Goal: Transaction & Acquisition: Download file/media

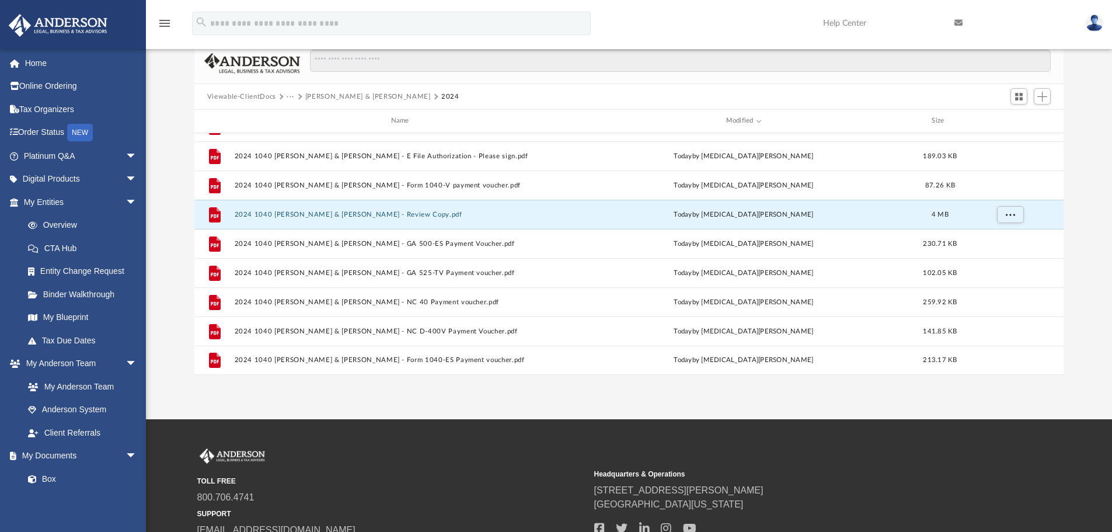
scroll to position [257, 861]
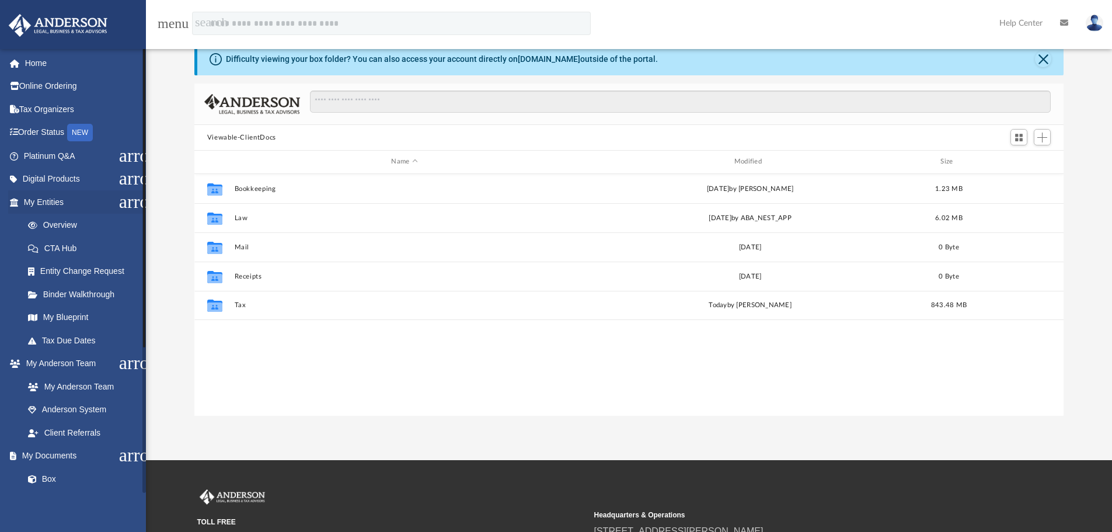
scroll to position [257, 861]
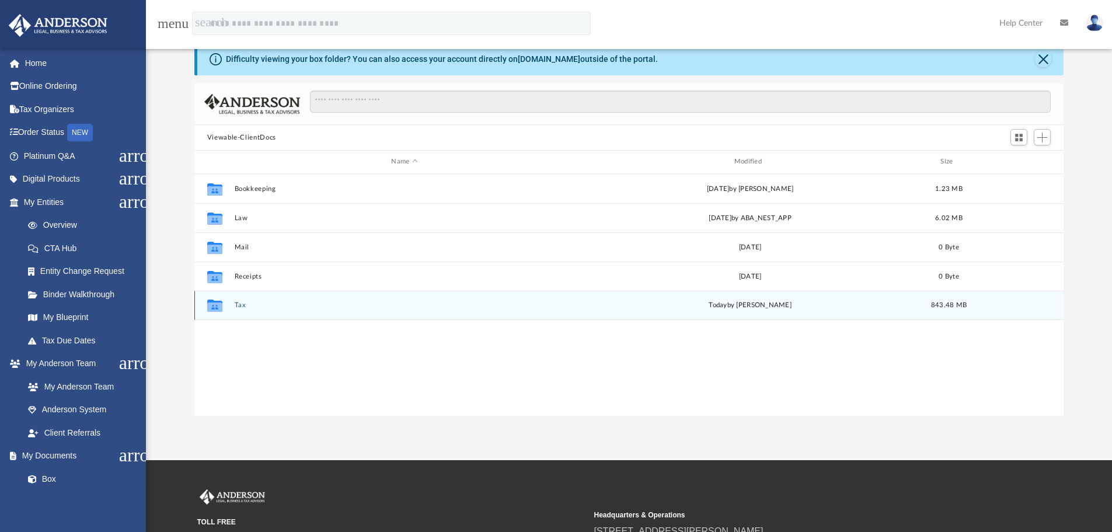
click at [227, 302] on div "Collaborated Folder" at bounding box center [214, 305] width 29 height 19
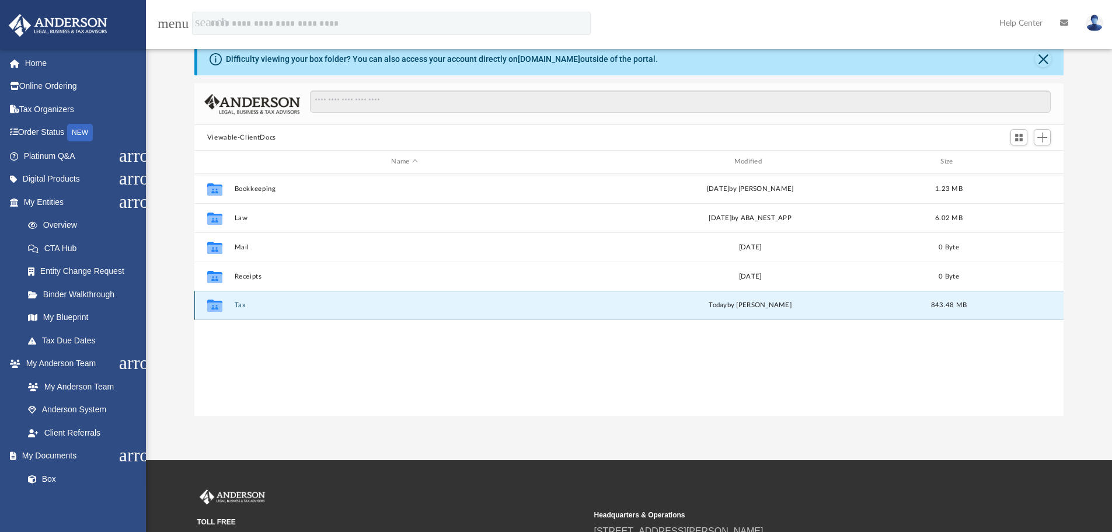
click at [244, 305] on button "Tax" at bounding box center [404, 305] width 340 height 8
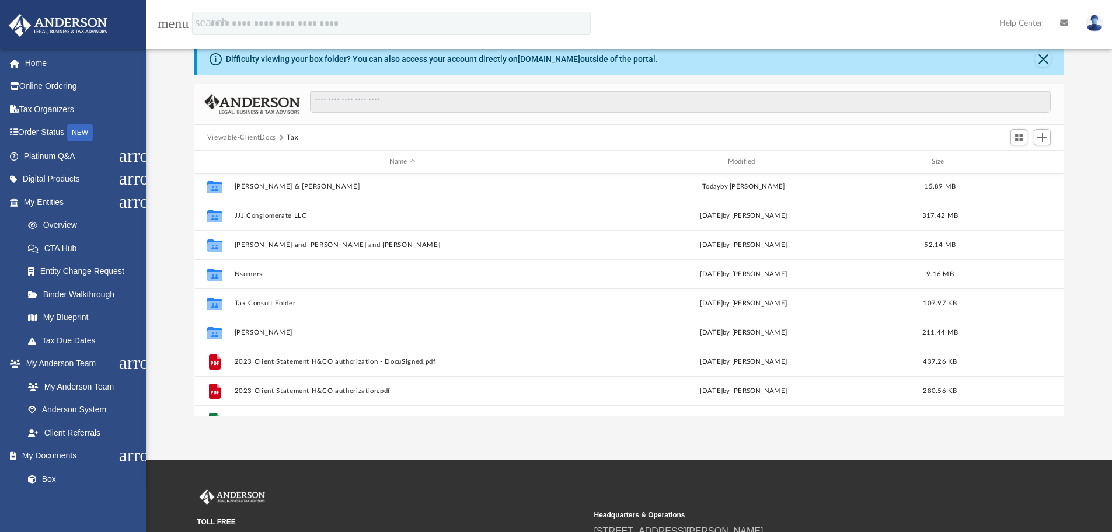
scroll to position [117, 0]
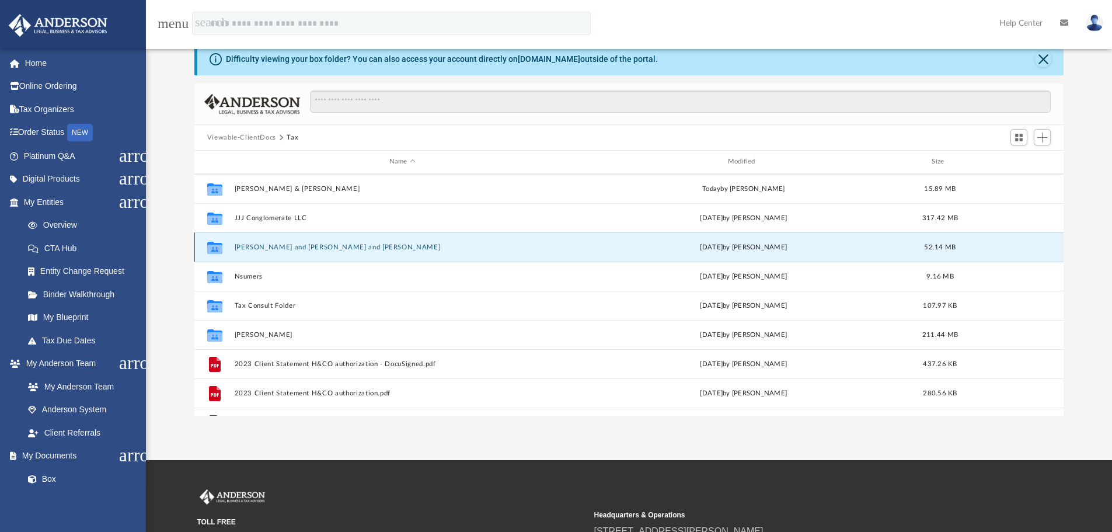
click at [304, 249] on button "John and Meseret and Jacobs" at bounding box center [402, 248] width 336 height 8
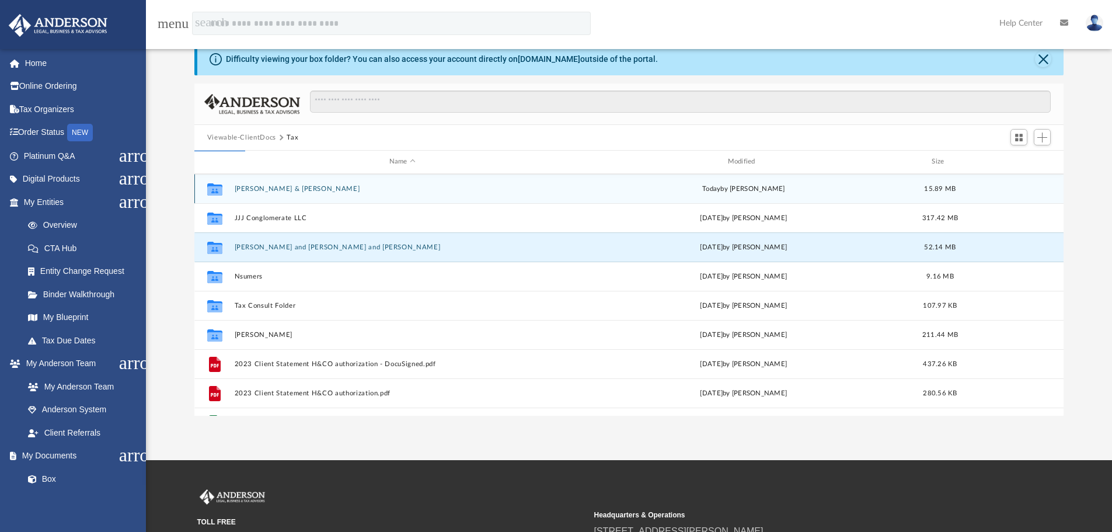
scroll to position [0, 0]
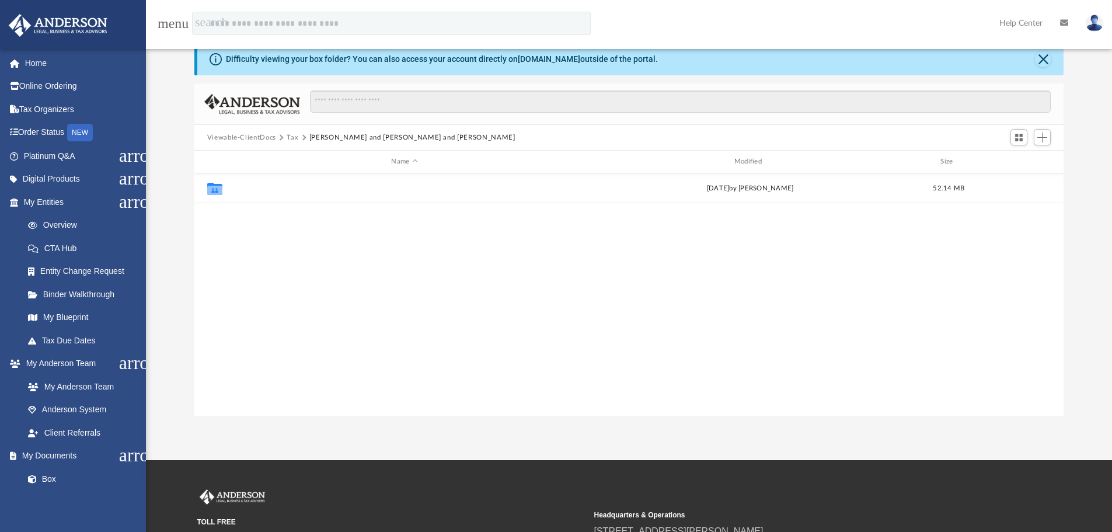
click at [305, 187] on button "2023" at bounding box center [404, 189] width 340 height 8
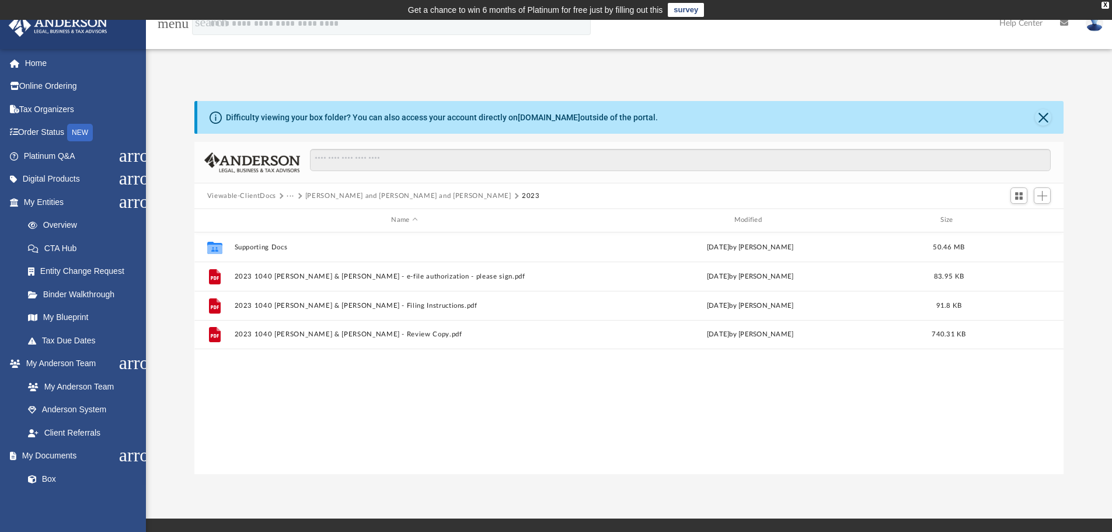
click at [354, 192] on button "John and Meseret and Jacobs" at bounding box center [408, 196] width 206 height 11
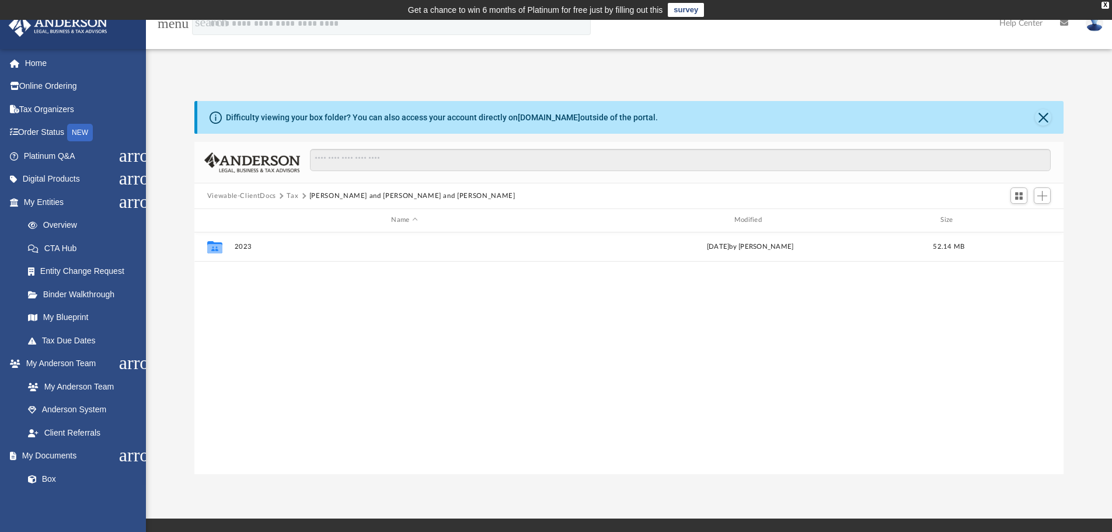
click at [291, 194] on button "Tax" at bounding box center [293, 196] width 12 height 11
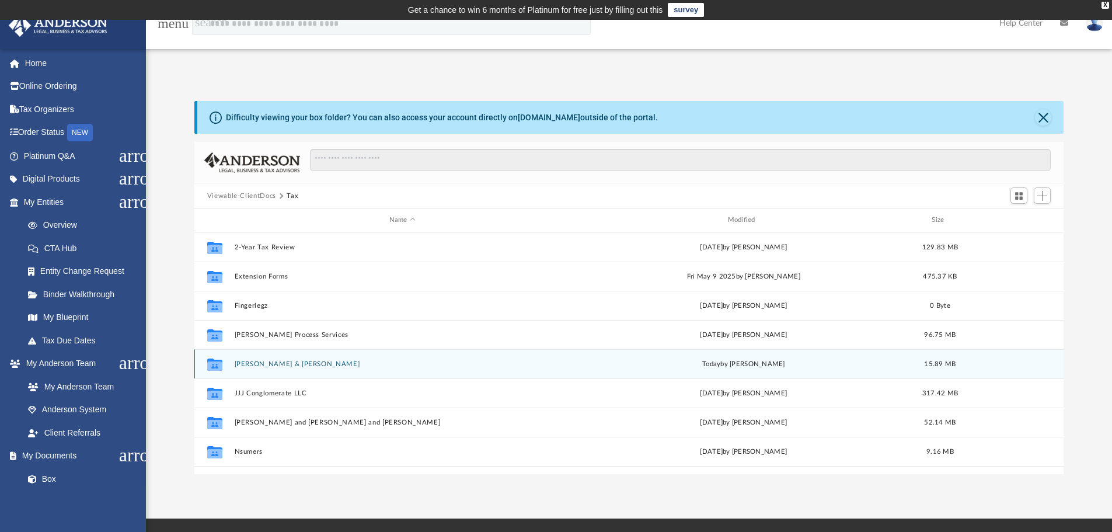
click at [744, 368] on div "today by Alex Price" at bounding box center [744, 364] width 336 height 11
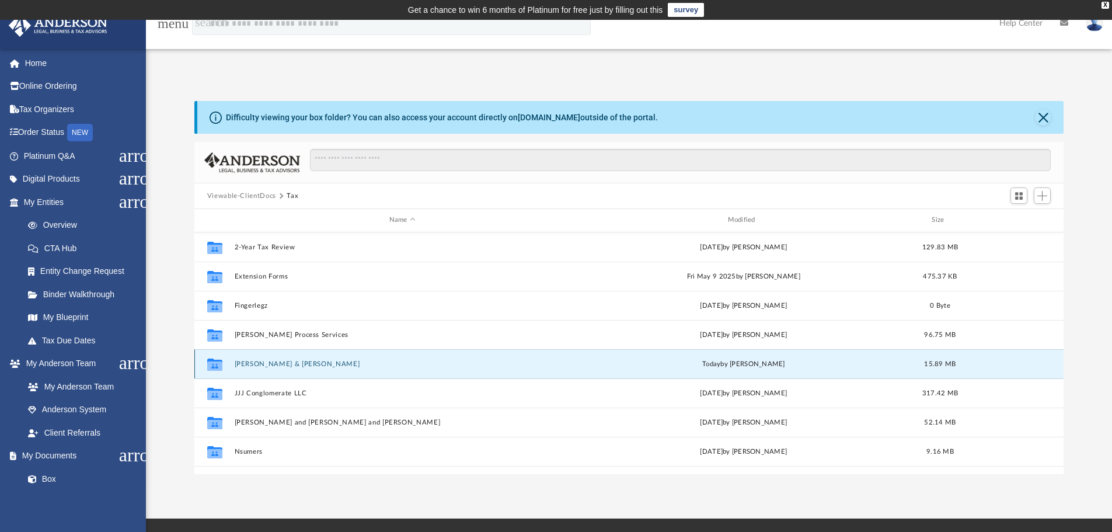
scroll to position [58, 0]
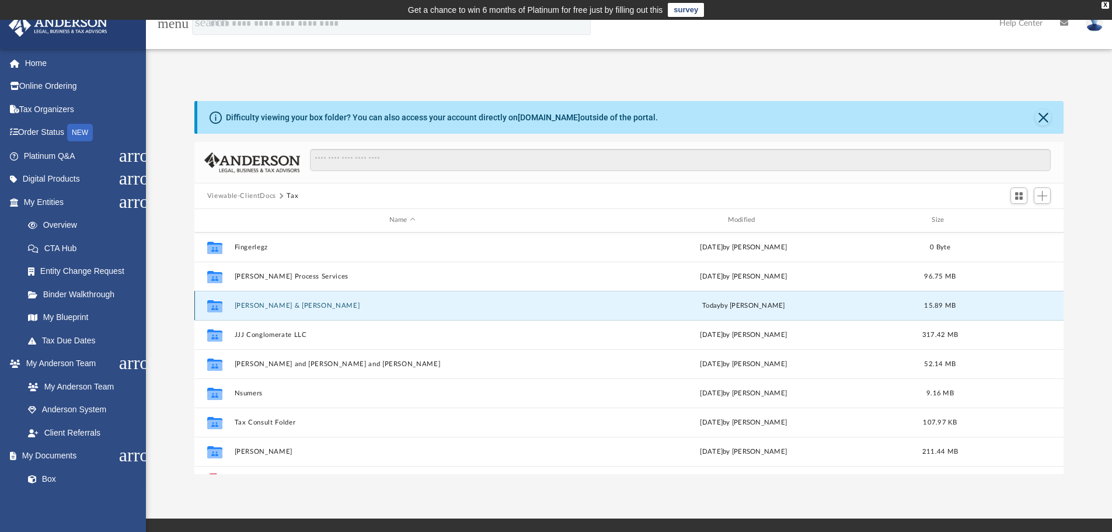
click at [300, 302] on button "[PERSON_NAME] & [PERSON_NAME]" at bounding box center [402, 306] width 336 height 8
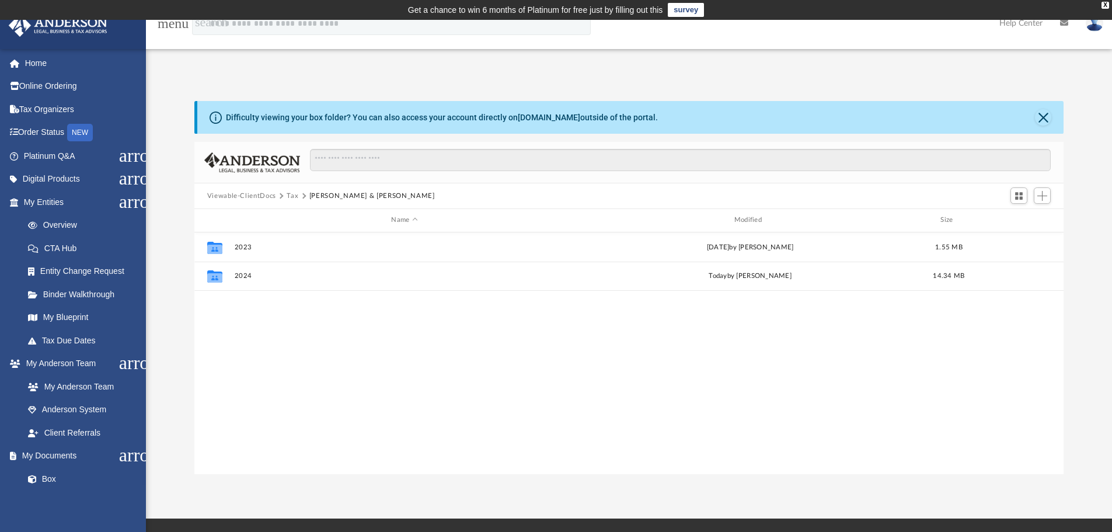
scroll to position [0, 0]
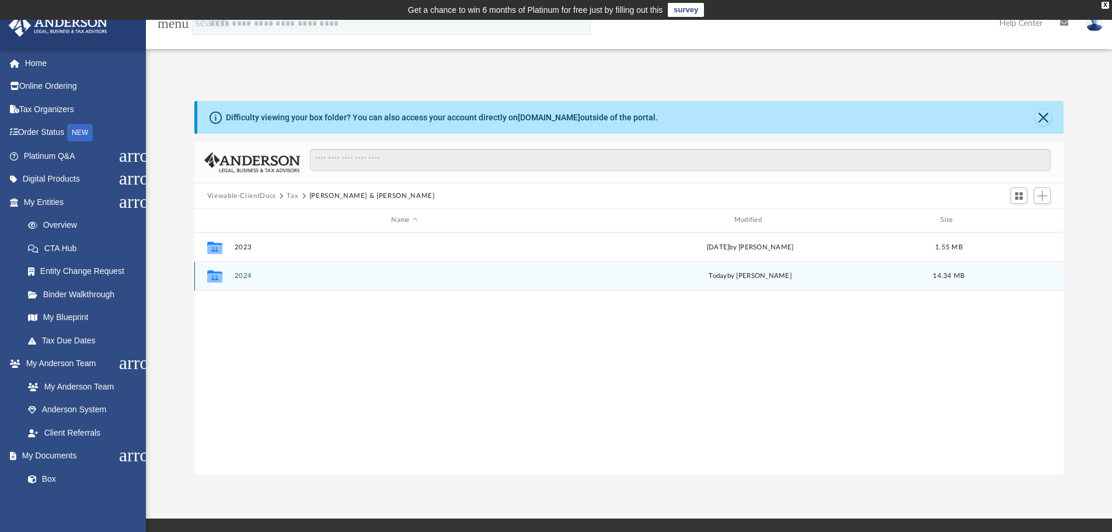
click at [753, 279] on div "today by Alex Price" at bounding box center [750, 276] width 340 height 11
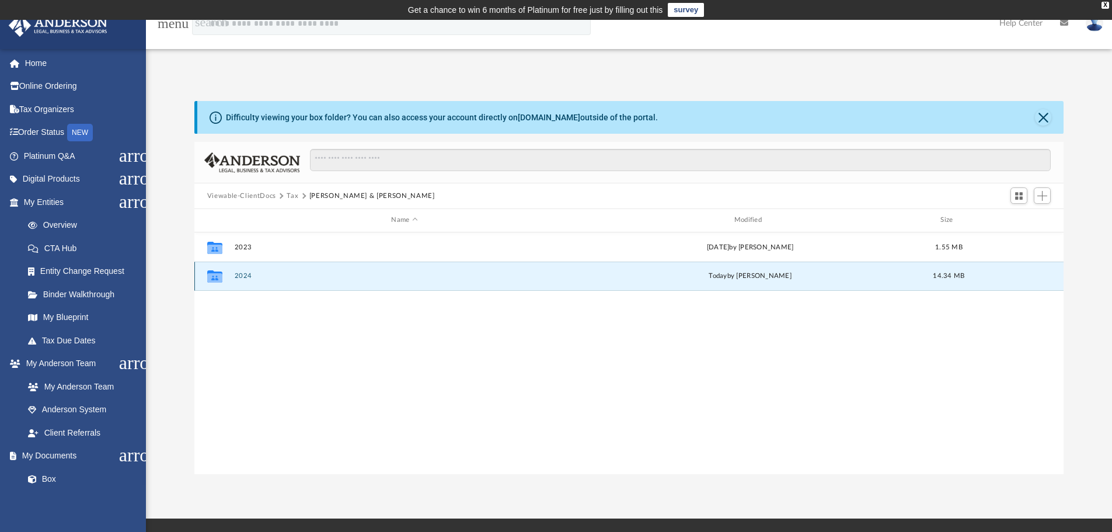
click at [268, 277] on button "2024" at bounding box center [404, 276] width 340 height 8
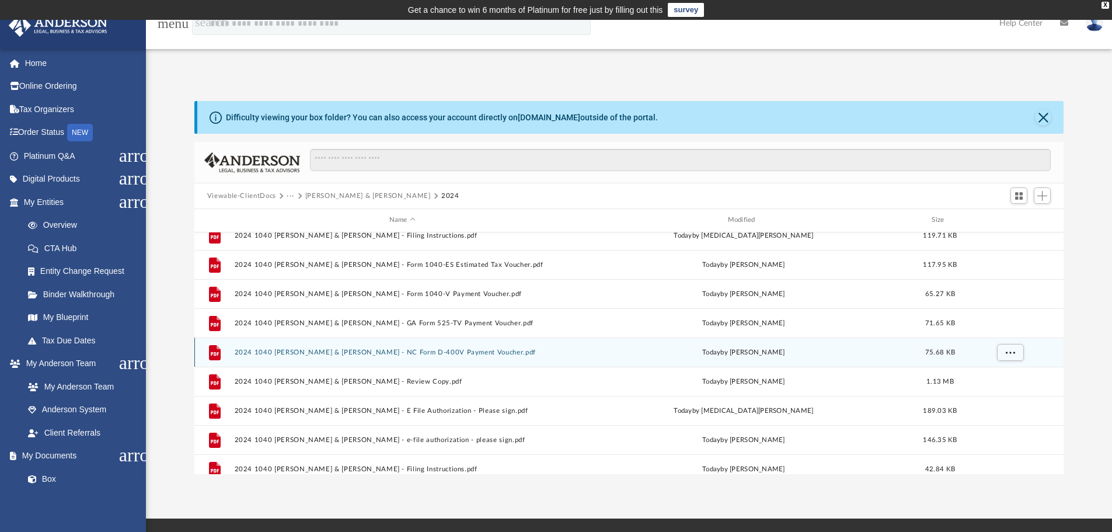
scroll to position [175, 0]
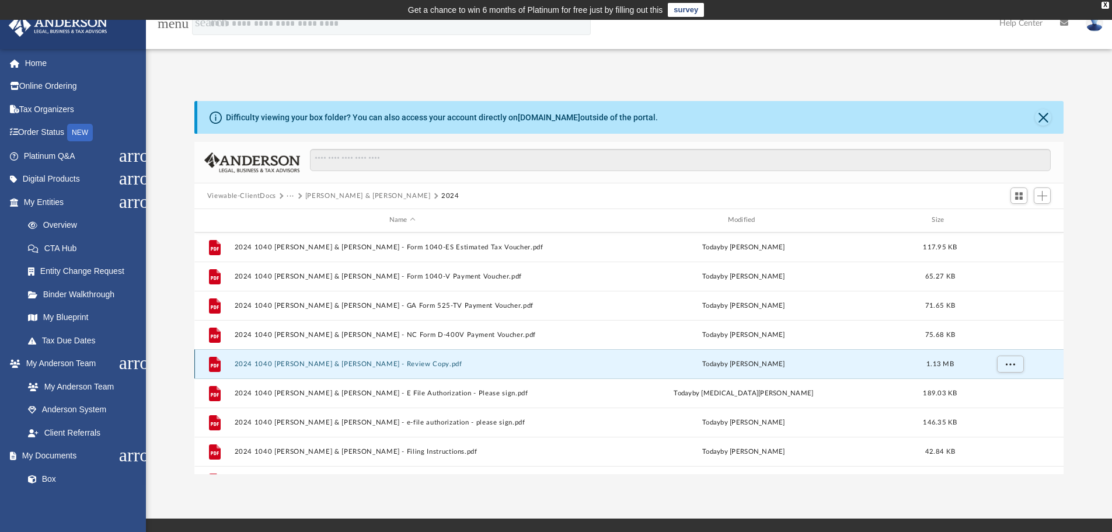
click at [392, 362] on button "2024 1040 Jacobs, John & Meseret - Review Copy.pdf" at bounding box center [402, 364] width 336 height 8
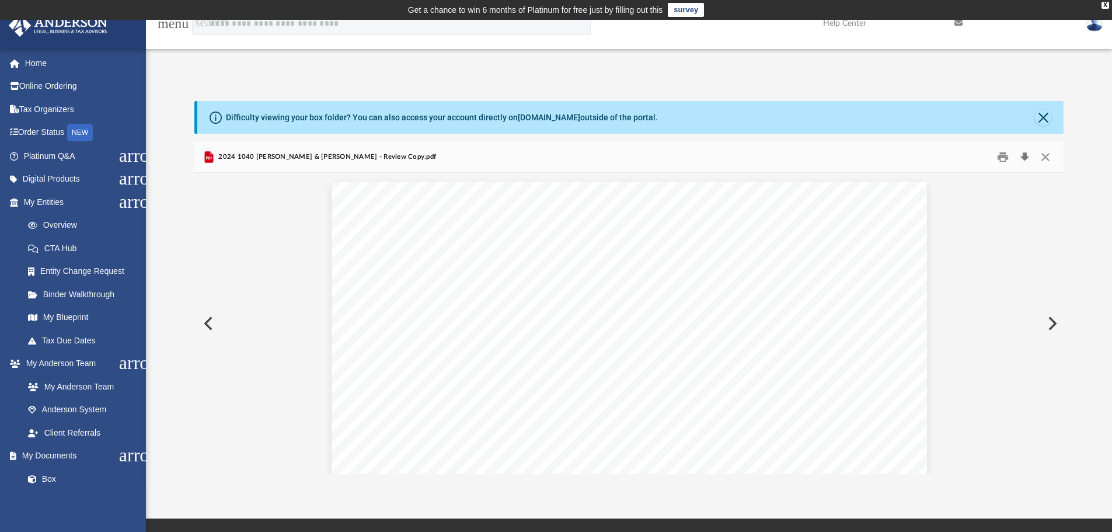
click at [1025, 157] on button "Download" at bounding box center [1024, 157] width 21 height 18
